Goal: Task Accomplishment & Management: Use online tool/utility

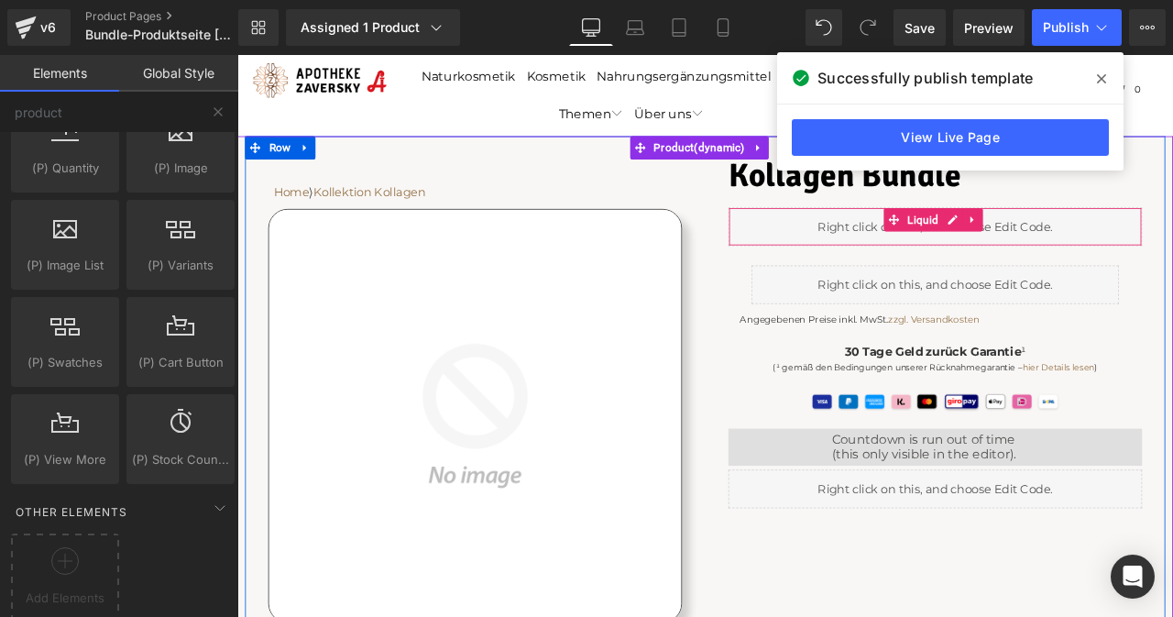
click at [1097, 258] on link at bounding box center [1109, 251] width 24 height 28
click at [1040, 248] on div "Liquid" at bounding box center [1065, 259] width 490 height 46
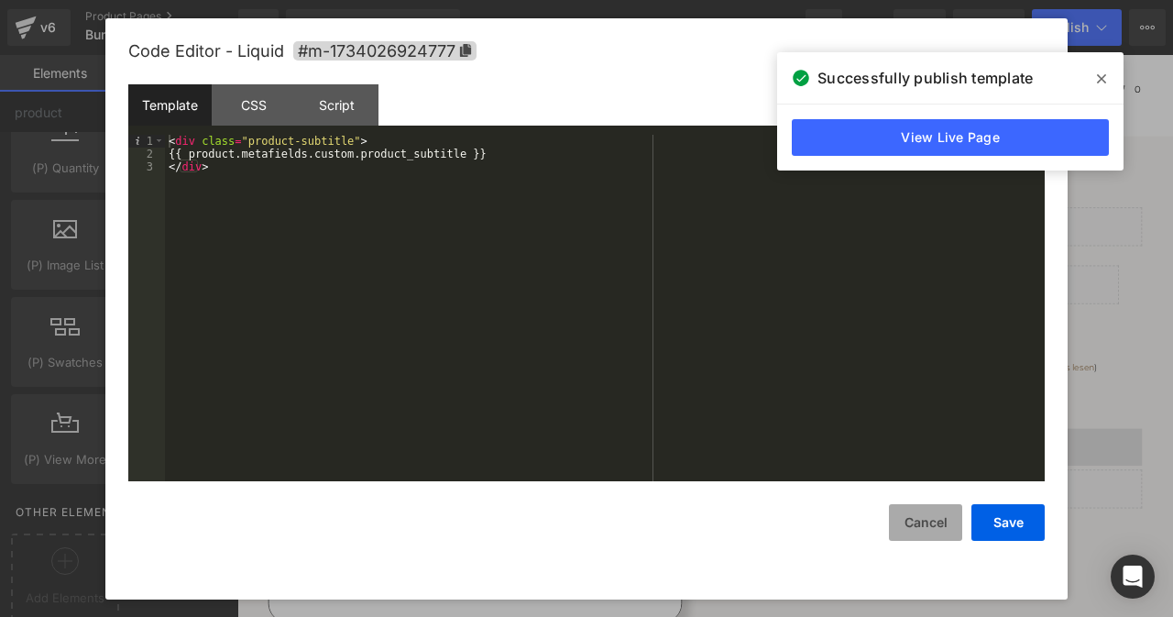
click at [945, 527] on button "Cancel" at bounding box center [925, 522] width 73 height 37
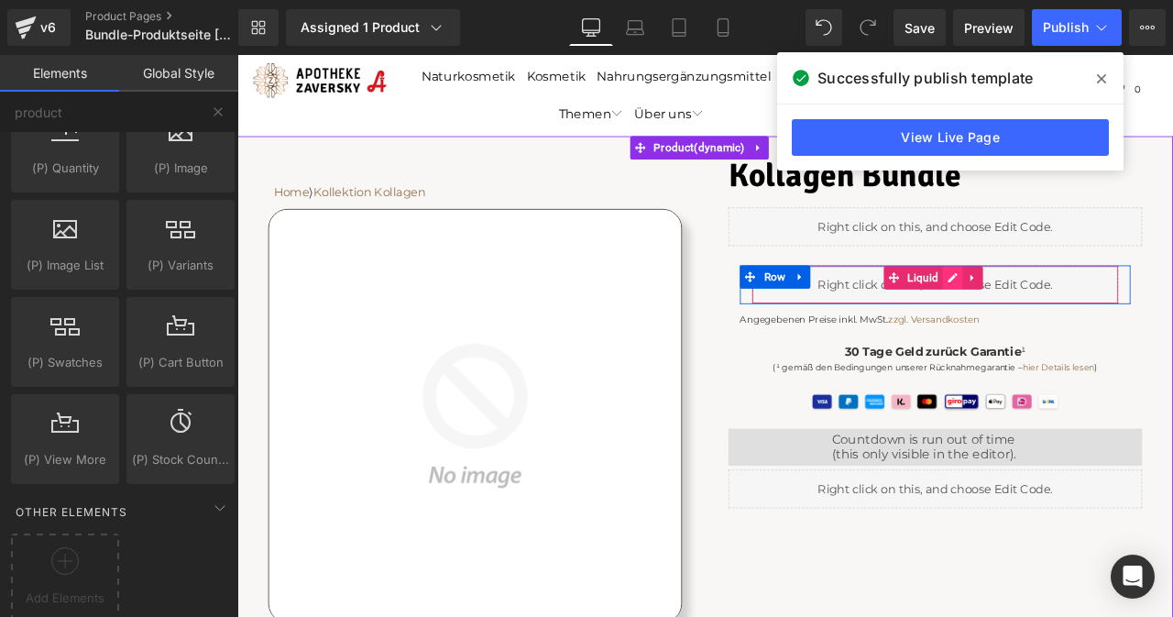
click at [1073, 318] on div "Liquid" at bounding box center [1064, 327] width 435 height 46
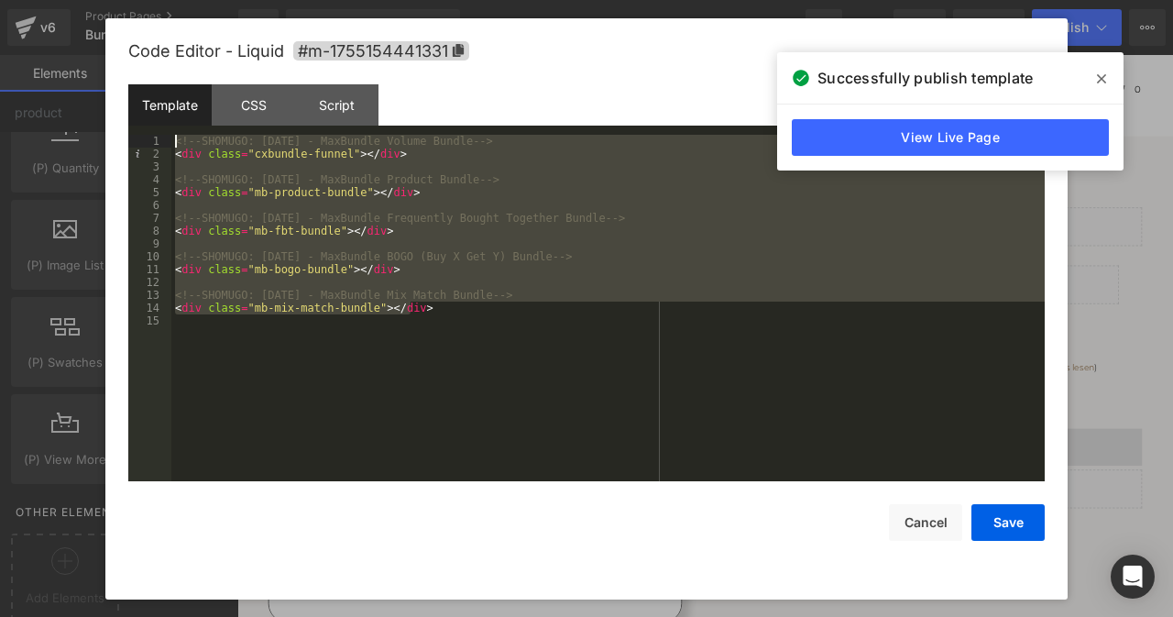
drag, startPoint x: 444, startPoint y: 310, endPoint x: 182, endPoint y: 149, distance: 307.1
click at [157, 137] on pre "1 2 3 4 5 6 7 8 9 10 11 12 13 14 15 <!-- SHOMUGO: [DATE] - MaxBundle Volume Bun…" at bounding box center [586, 308] width 917 height 347
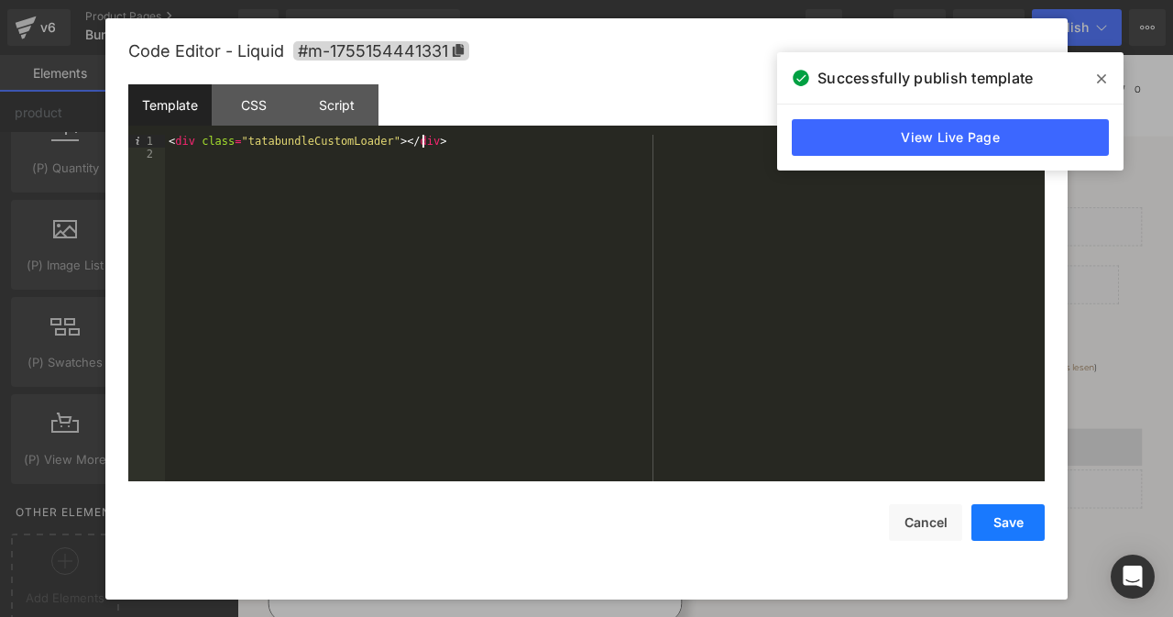
click at [1007, 524] on button "Save" at bounding box center [1008, 522] width 73 height 37
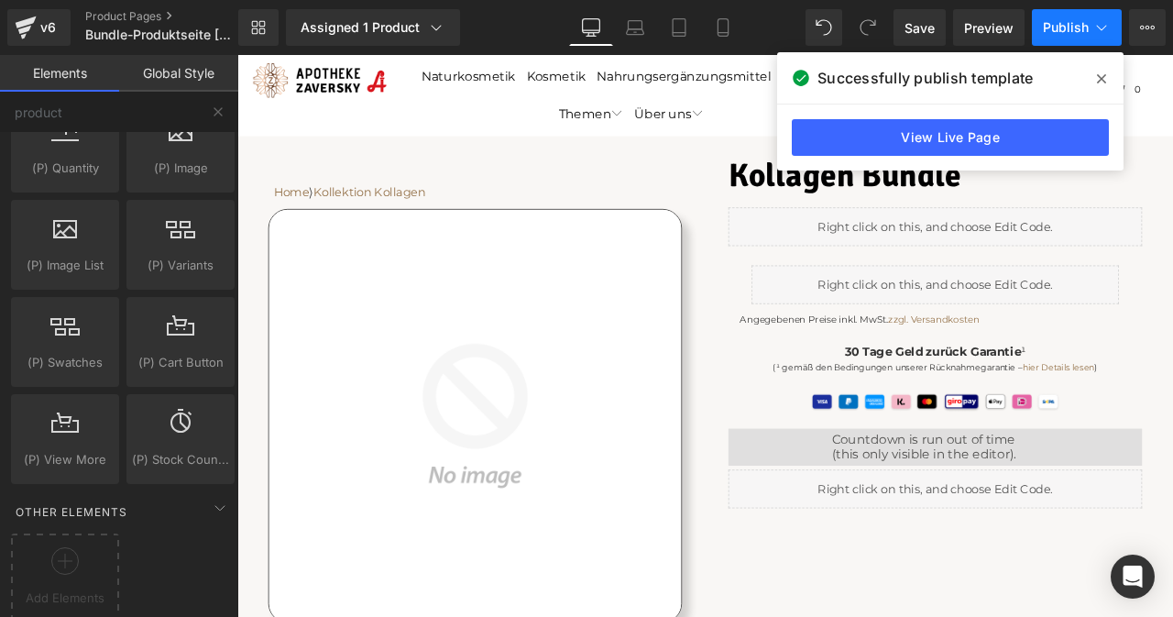
click at [1060, 20] on span "Publish" at bounding box center [1066, 27] width 46 height 15
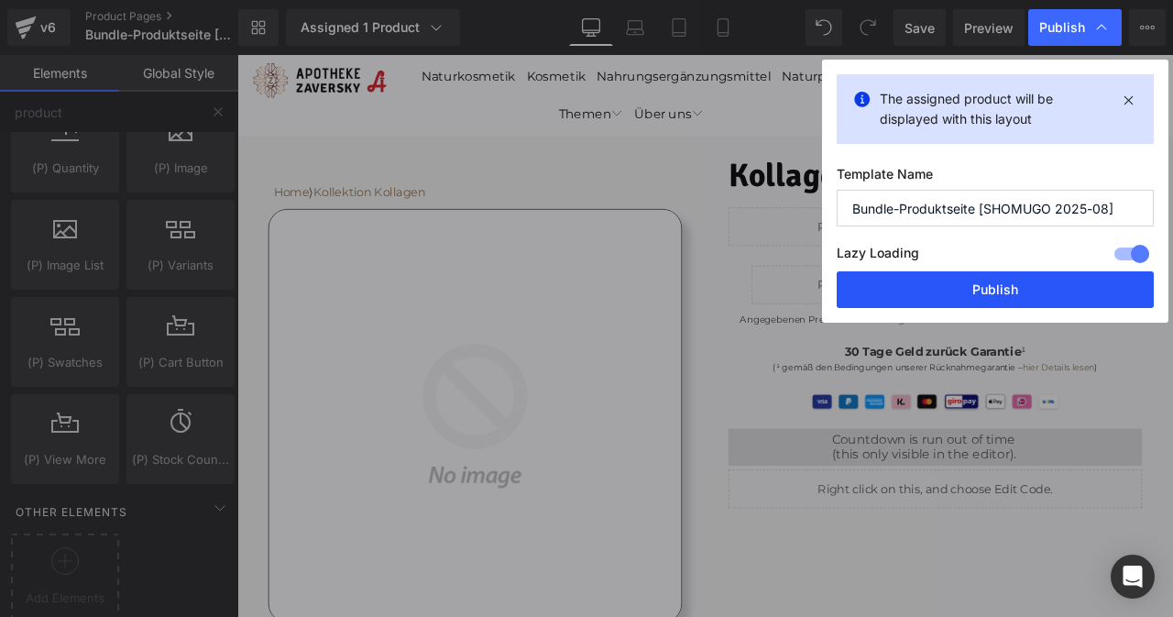
click at [1009, 292] on button "Publish" at bounding box center [995, 289] width 317 height 37
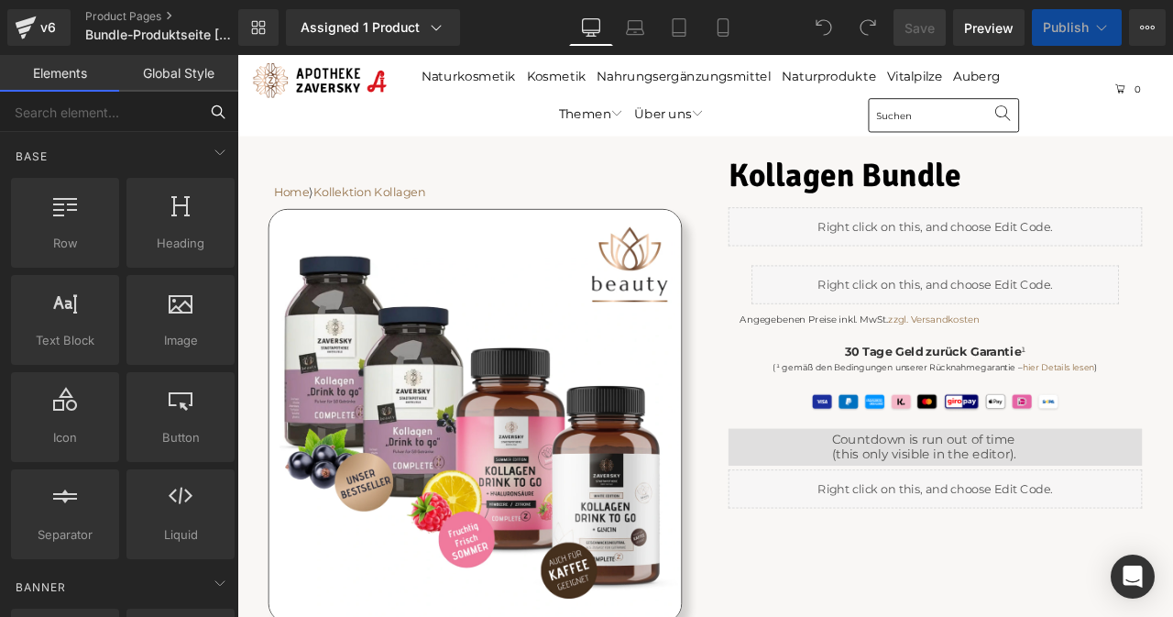
click at [93, 109] on input "text" at bounding box center [99, 112] width 198 height 40
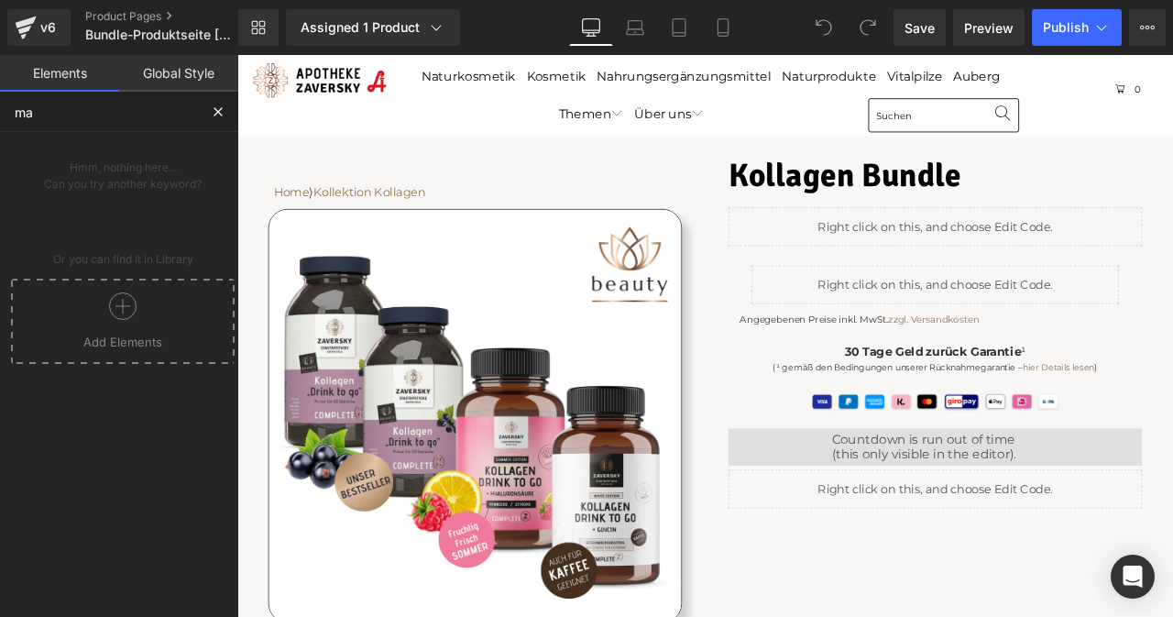
type input "m"
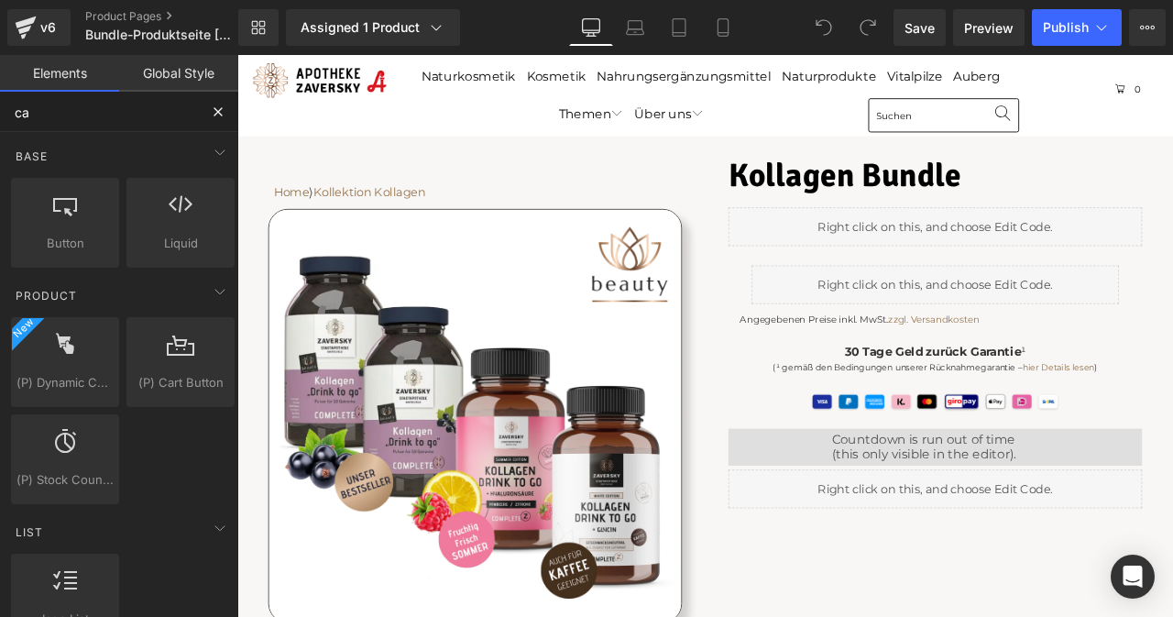
type input "c"
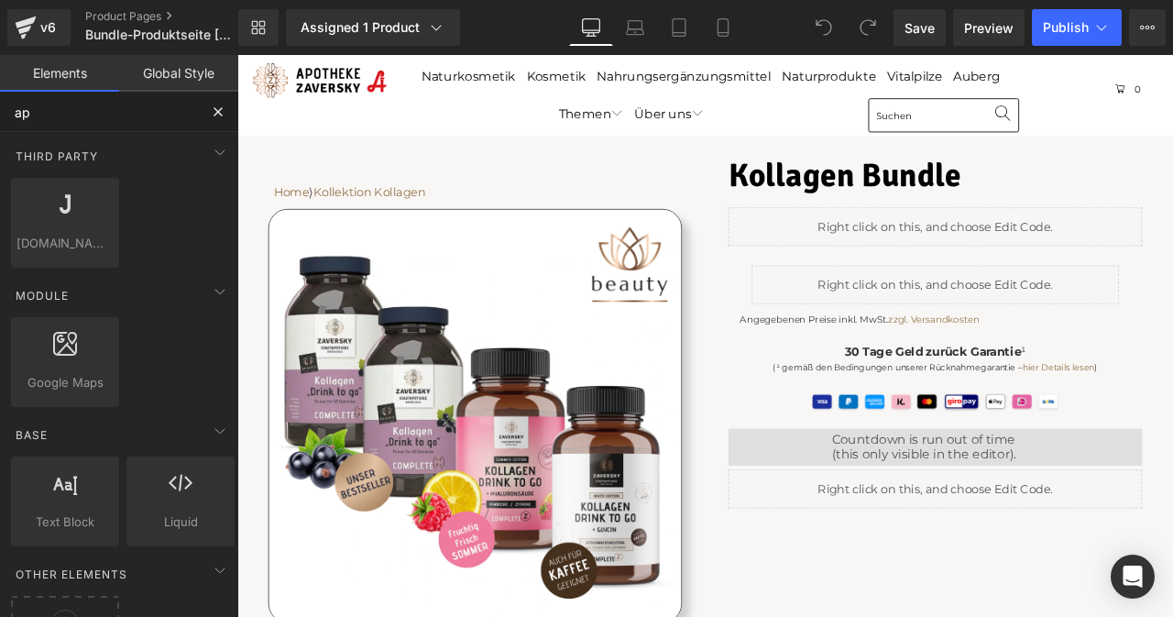
type input "a"
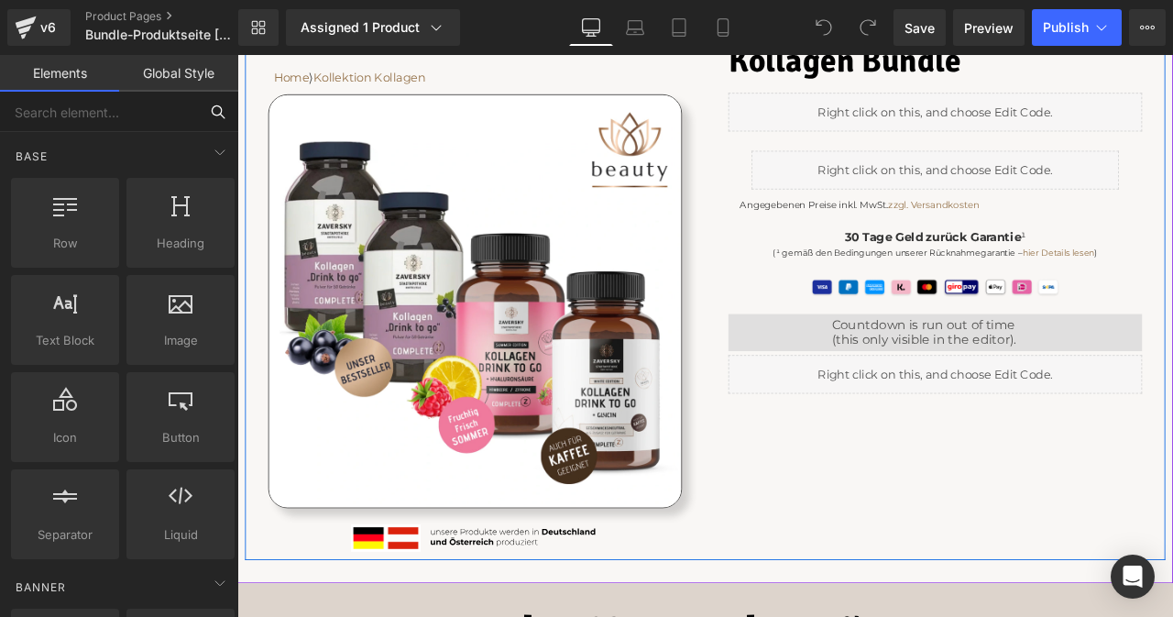
scroll to position [183, 0]
